Goal: Check status: Check status

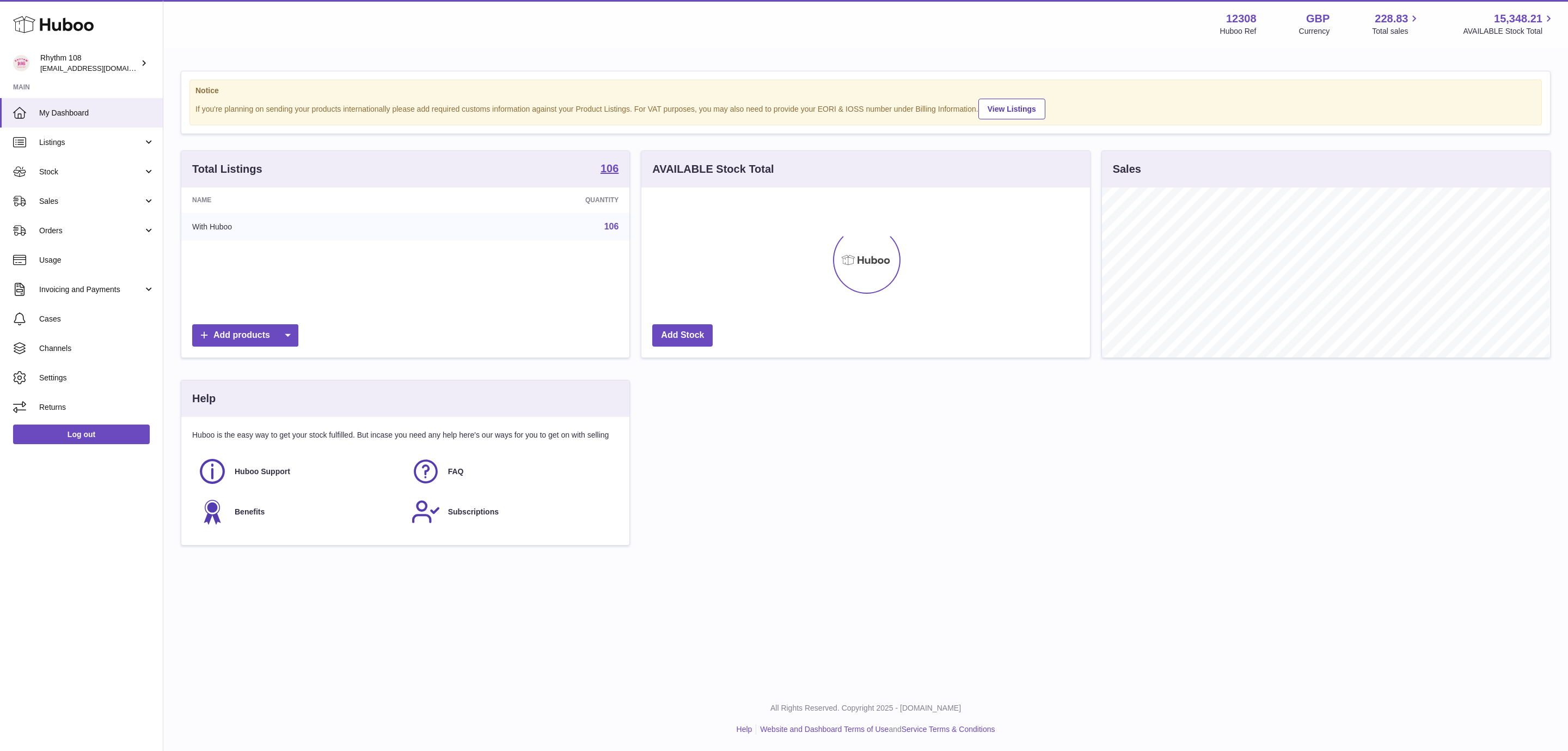
scroll to position [170, 448]
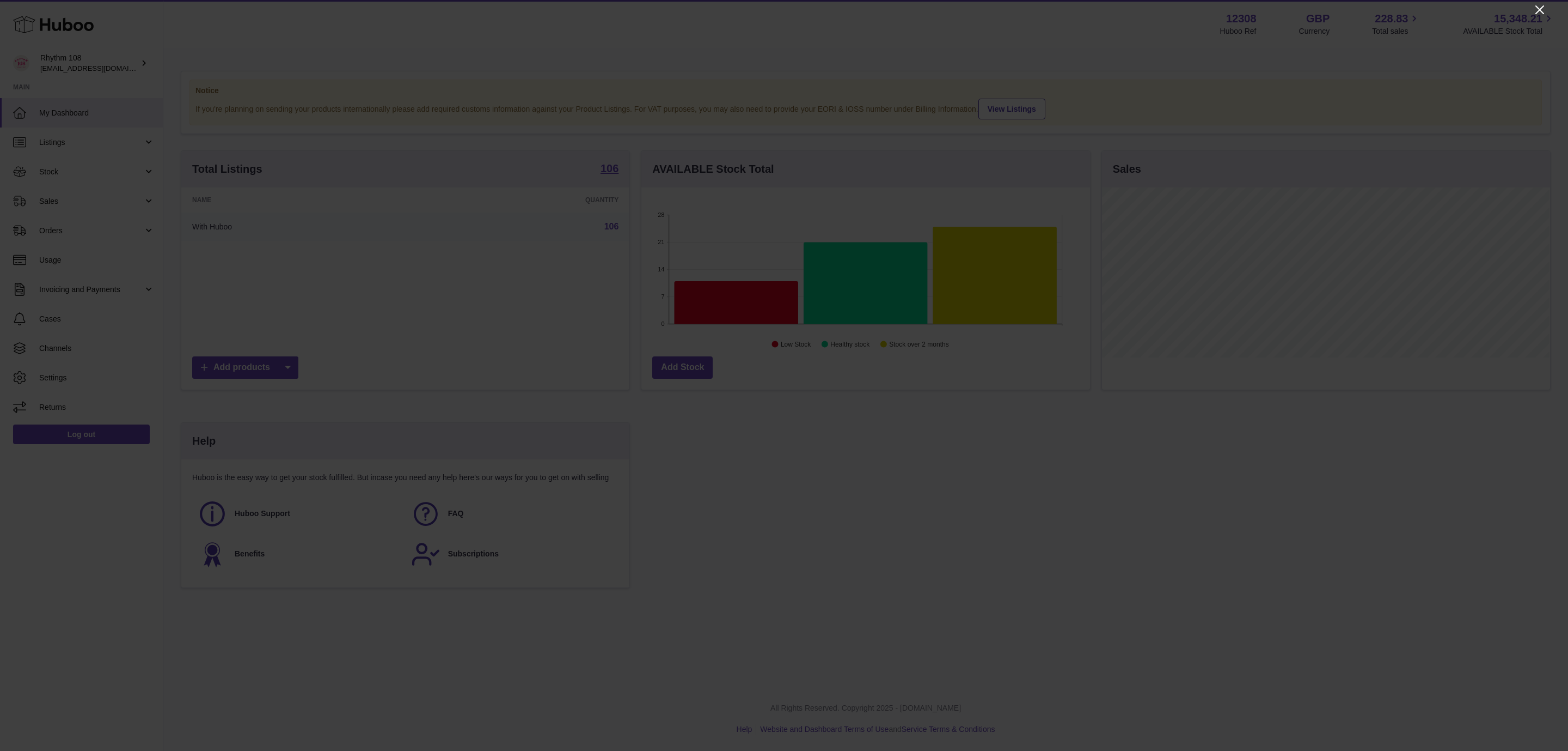
click at [1544, 7] on div at bounding box center [784, 375] width 1568 height 751
click at [1536, 4] on icon "Close" at bounding box center [1540, 10] width 13 height 13
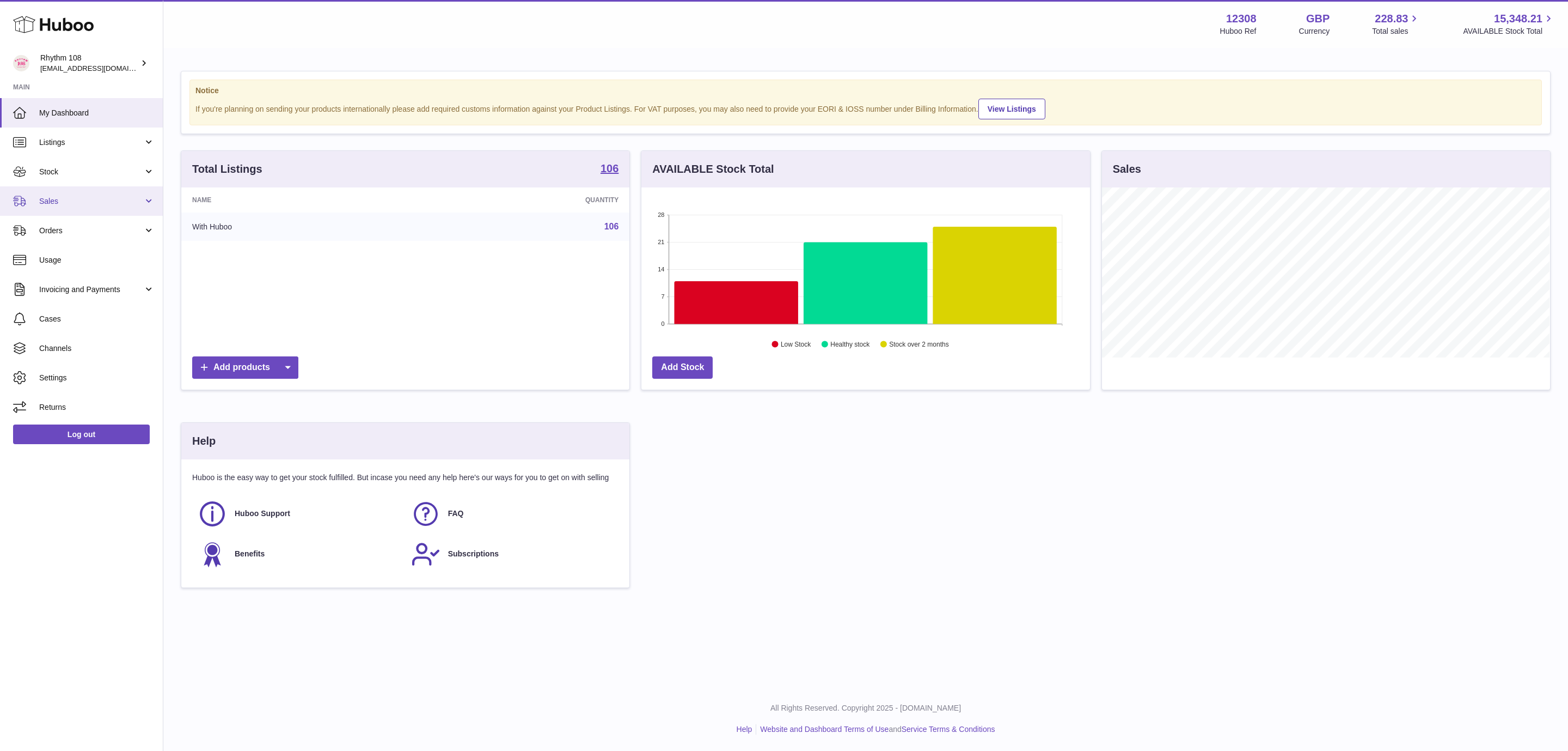
click at [65, 200] on span "Sales" at bounding box center [91, 201] width 104 height 10
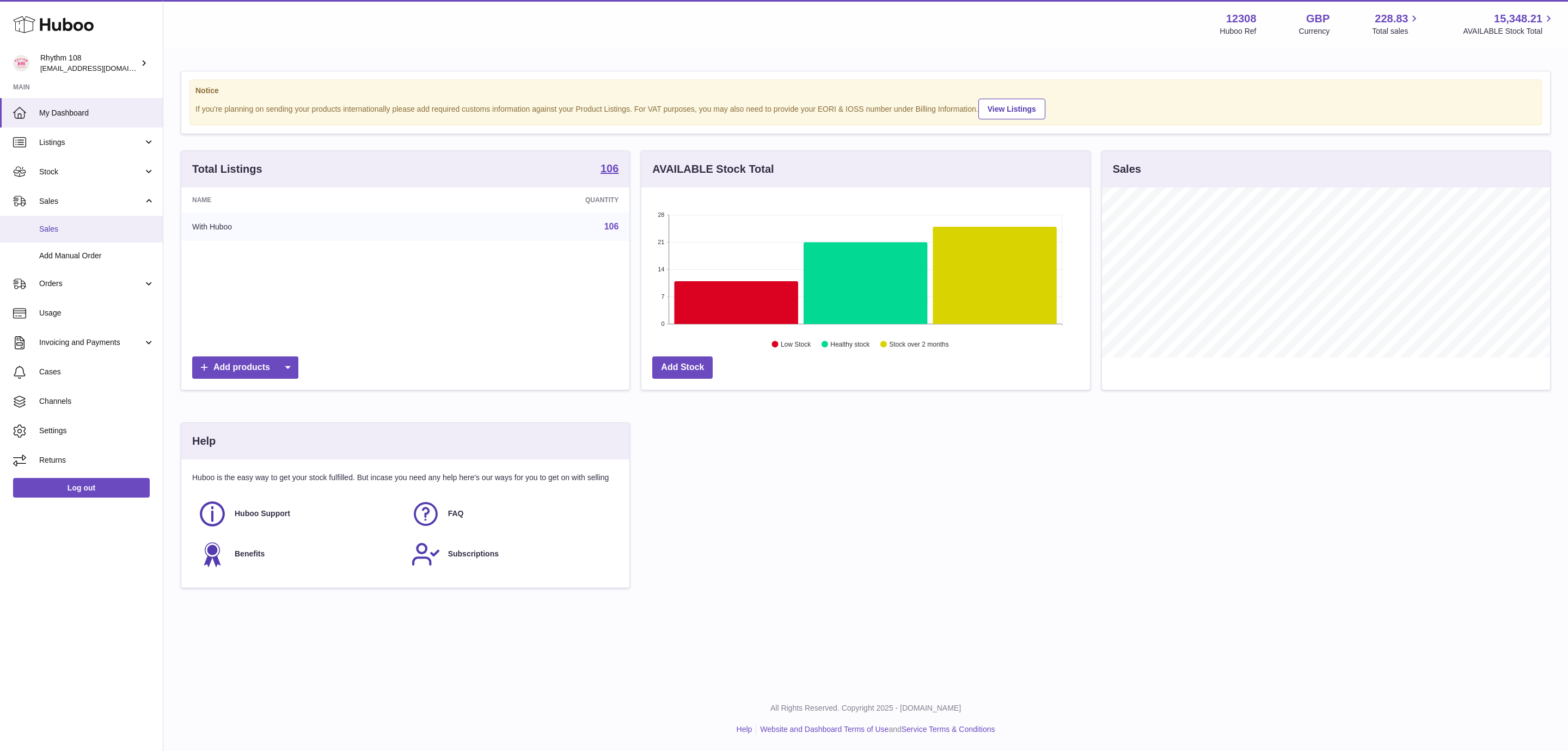
click at [68, 235] on link "Sales" at bounding box center [81, 229] width 163 height 27
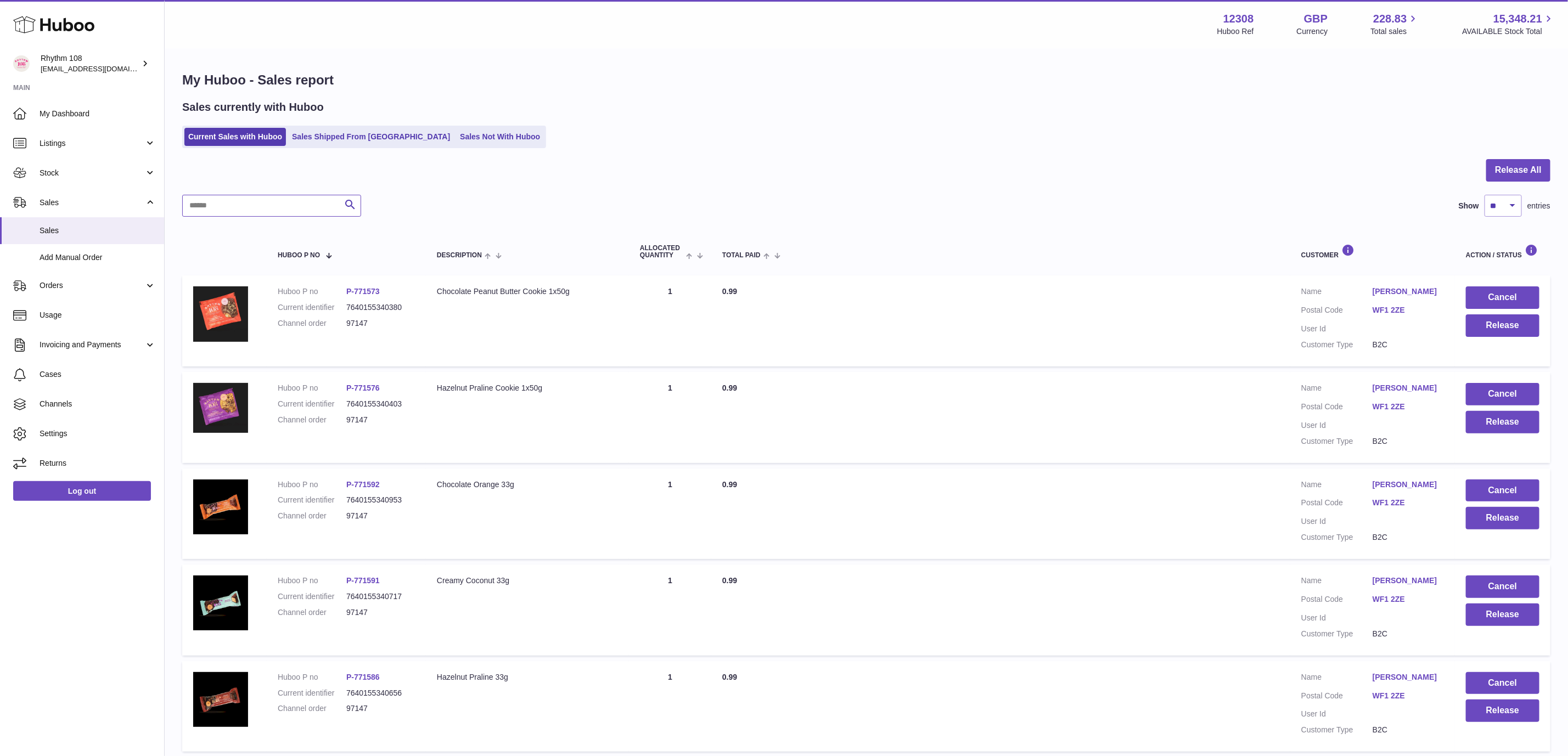
click at [228, 204] on input "text" at bounding box center [271, 206] width 179 height 22
paste input "*****"
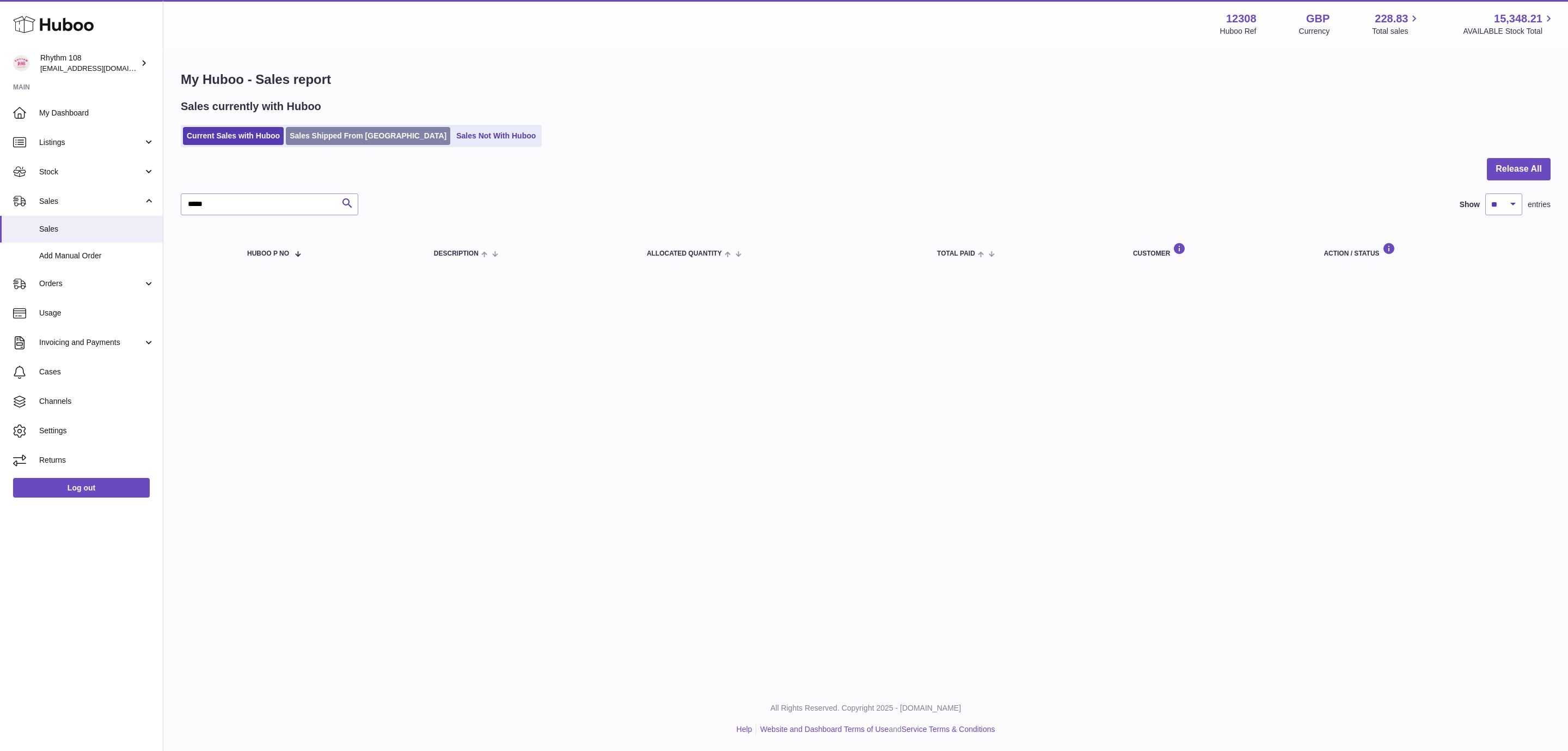
click at [350, 135] on div "Menu Huboo 12308 Huboo Ref GBP Currency 228.83 Total sales 15,348.21 AVAILABLE …" at bounding box center [866, 148] width 1405 height 295
drag, startPoint x: 221, startPoint y: 208, endPoint x: 109, endPoint y: 198, distance: 112.4
click at [109, 198] on div "Huboo Rhythm 108 [EMAIL_ADDRESS][DOMAIN_NAME] Main My Dashboard Listings Not wi…" at bounding box center [784, 375] width 1568 height 751
paste input "text"
type input "*****"
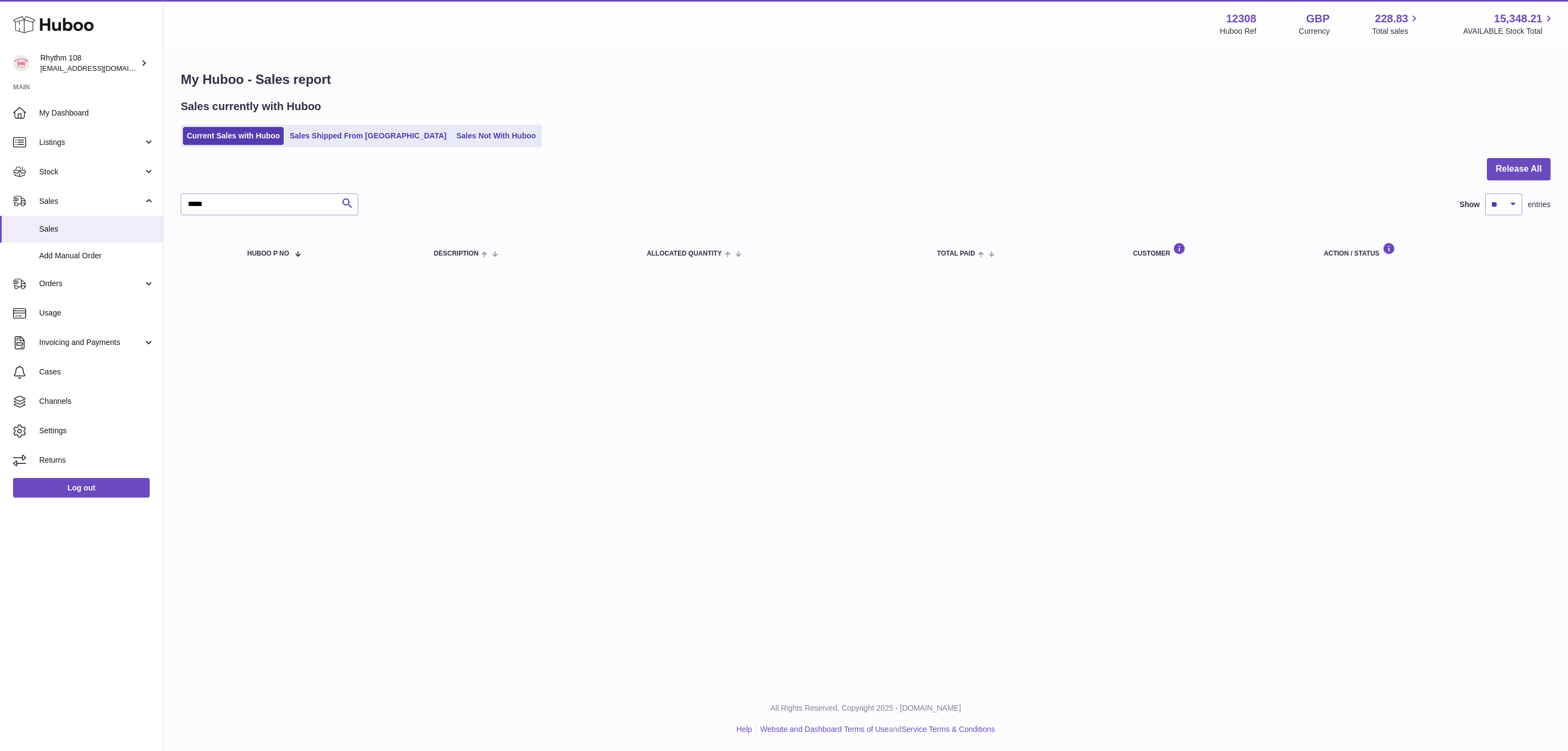
click at [554, 144] on div "Current Sales with Huboo Sales Shipped From [GEOGRAPHIC_DATA] Sales Not With Hu…" at bounding box center [866, 135] width 1370 height 22
click at [353, 133] on link "Sales Shipped From [GEOGRAPHIC_DATA]" at bounding box center [368, 135] width 165 height 18
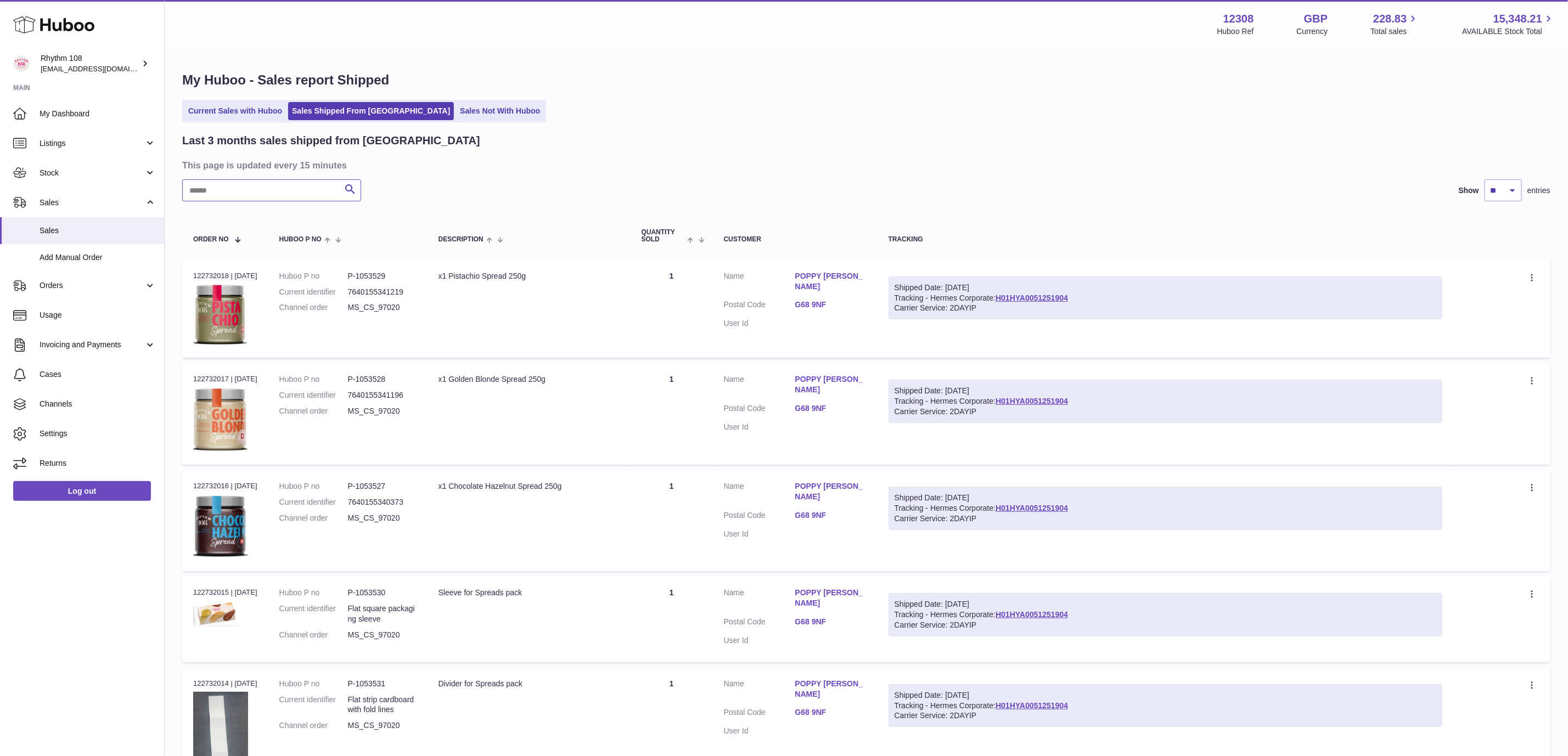
click at [289, 193] on input "text" at bounding box center [271, 190] width 179 height 22
paste input "*****"
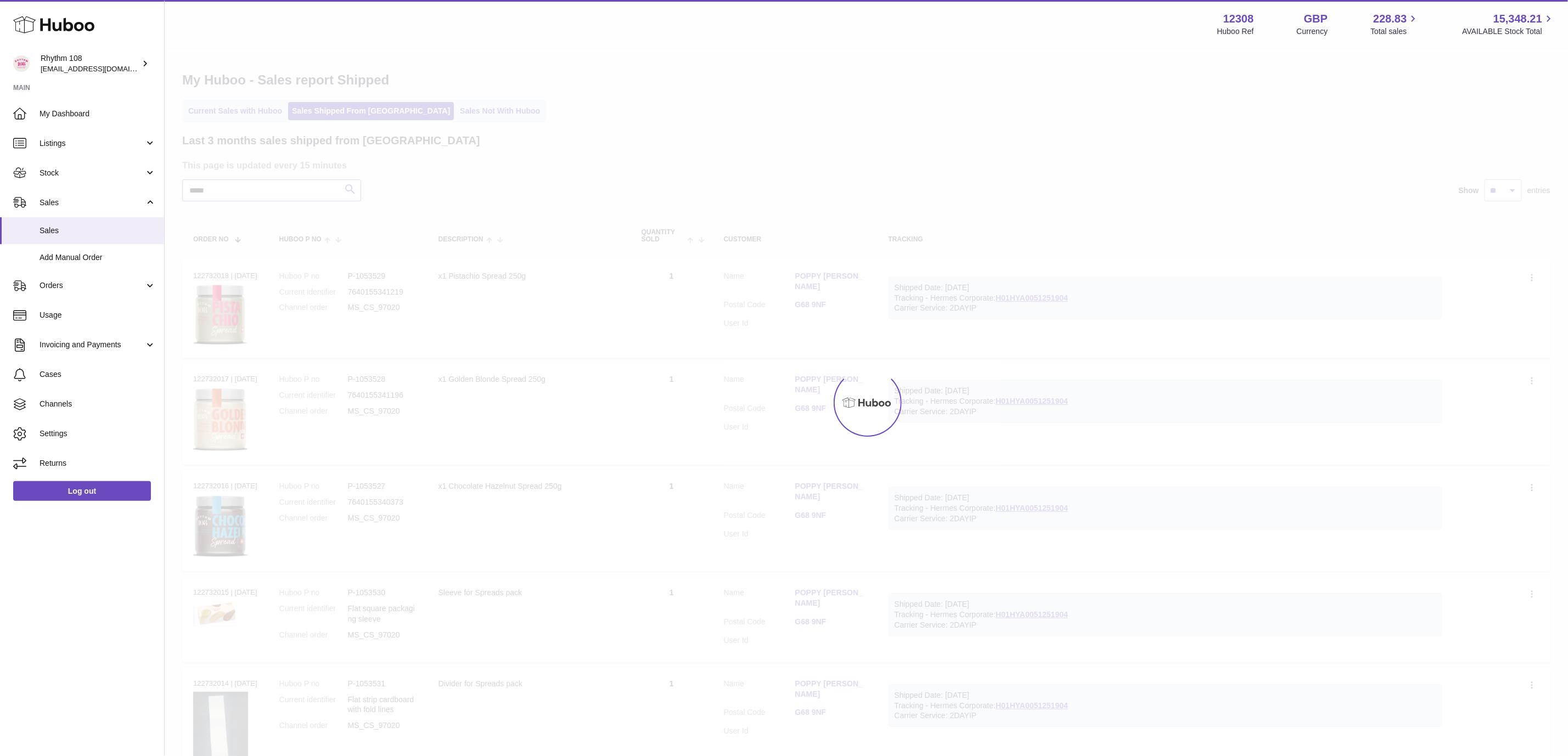
type input "*****"
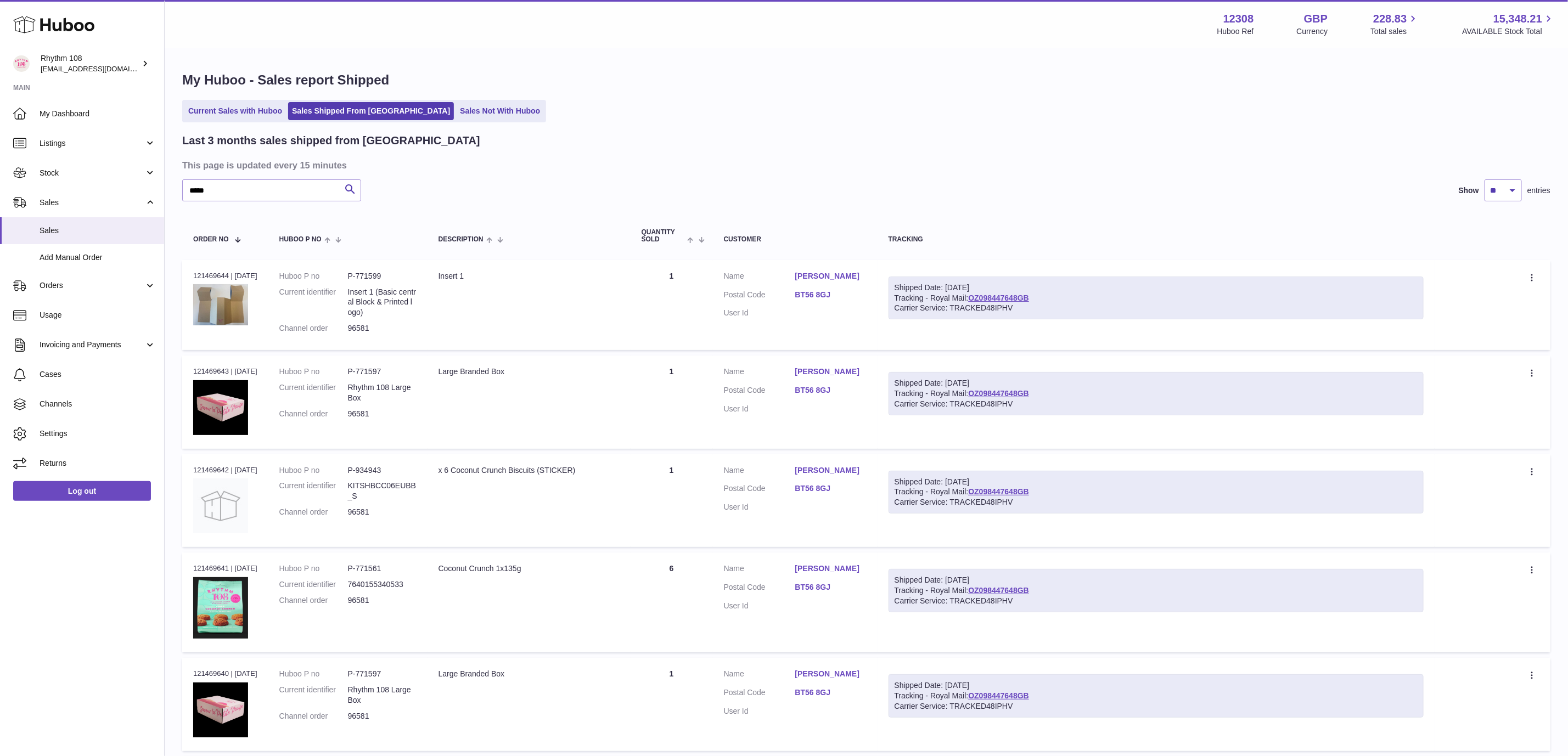
click at [433, 165] on h3 "This page is updated every 15 minutes" at bounding box center [865, 165] width 1366 height 12
click at [1287, 107] on div "Current Sales with Huboo Sales Shipped From [GEOGRAPHIC_DATA] Sales Not With Hu…" at bounding box center [866, 111] width 1369 height 22
drag, startPoint x: 1146, startPoint y: 128, endPoint x: 832, endPoint y: 22, distance: 331.4
click at [1146, 128] on div "My Huboo - Sales report Shipped Current Sales with Huboo Sales Shipped From Hub…" at bounding box center [866, 560] width 1403 height 1023
